Goal: Find contact information: Find contact information

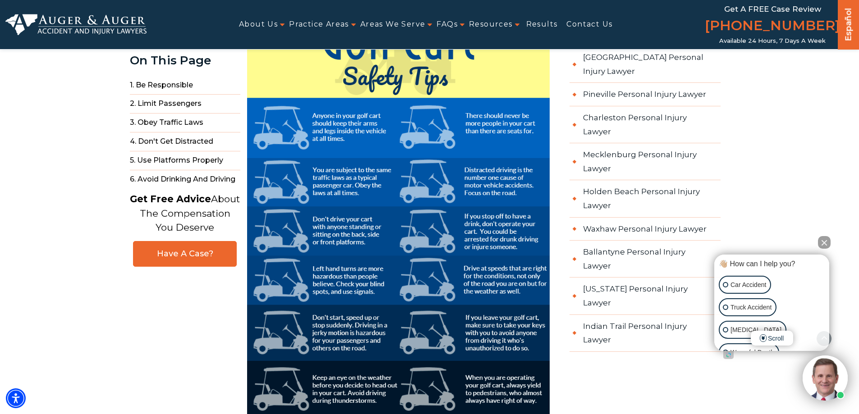
scroll to position [2119, 0]
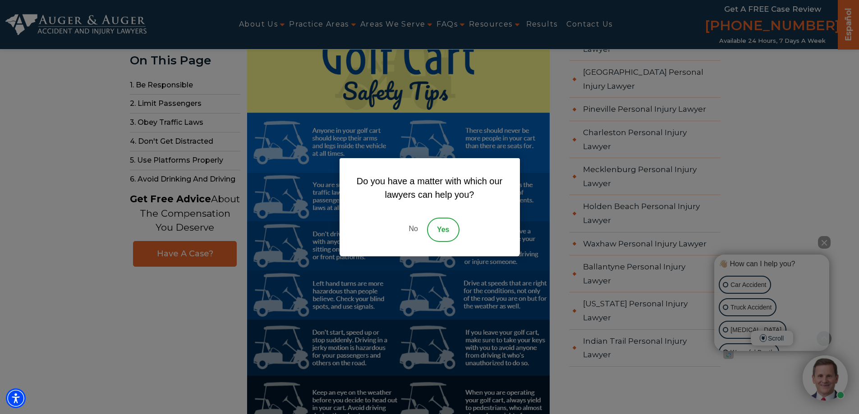
click at [413, 230] on link "No" at bounding box center [413, 230] width 27 height 24
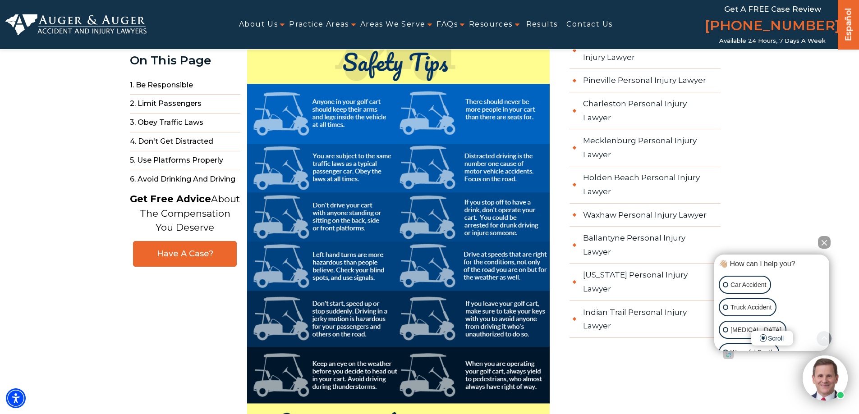
scroll to position [2164, 0]
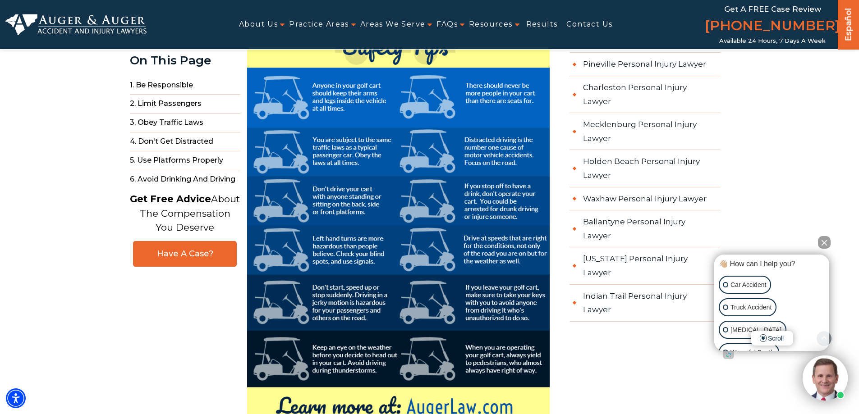
click at [474, 133] on img at bounding box center [398, 224] width 303 height 503
click at [474, 135] on img at bounding box center [398, 224] width 303 height 503
click at [474, 136] on img at bounding box center [398, 224] width 303 height 503
click at [474, 139] on img at bounding box center [398, 224] width 303 height 503
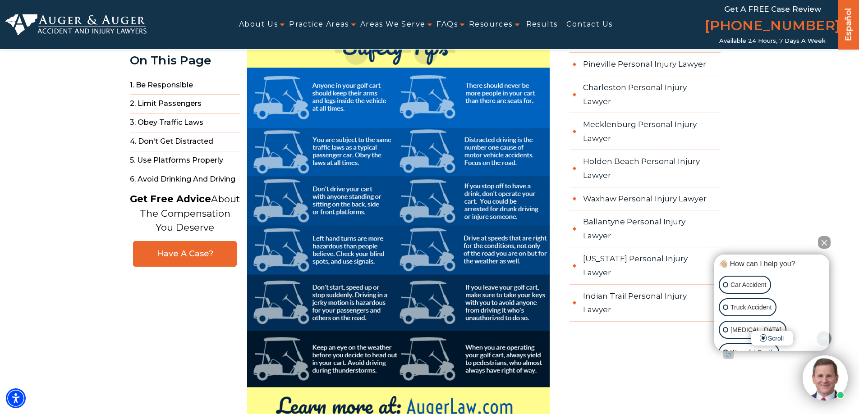
click at [474, 139] on img at bounding box center [398, 224] width 303 height 503
click at [826, 239] on button "Close Intaker Chat Widget" at bounding box center [824, 242] width 13 height 13
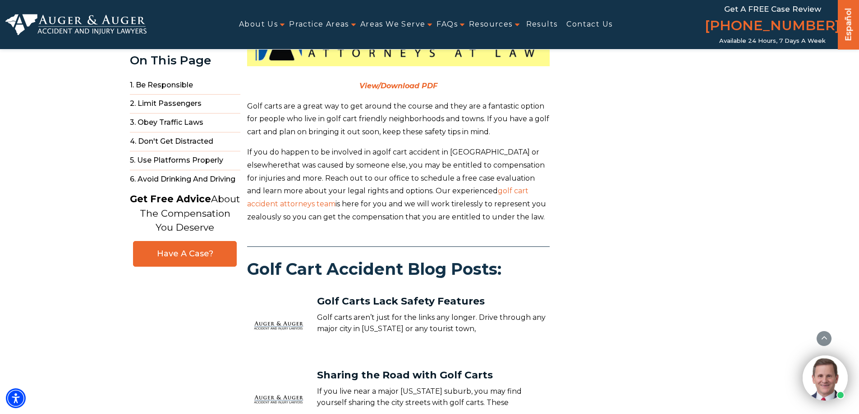
scroll to position [2705, 0]
